Goal: Navigation & Orientation: Find specific page/section

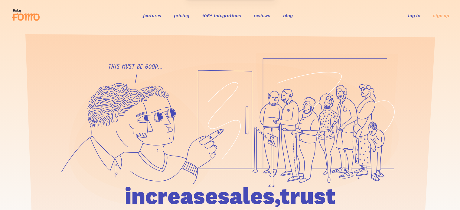
click at [410, 16] on link "log in" at bounding box center [414, 15] width 12 height 6
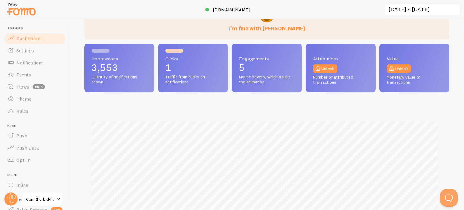
scroll to position [91, 0]
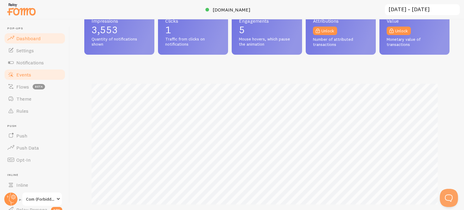
click at [22, 78] on link "Events" at bounding box center [35, 75] width 62 height 12
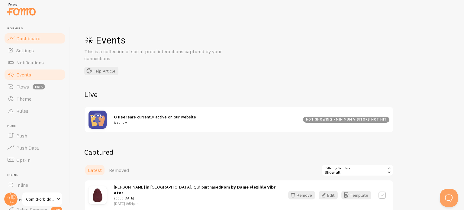
click at [23, 40] on span "Dashboard" at bounding box center [28, 38] width 24 height 6
